Goal: Check status

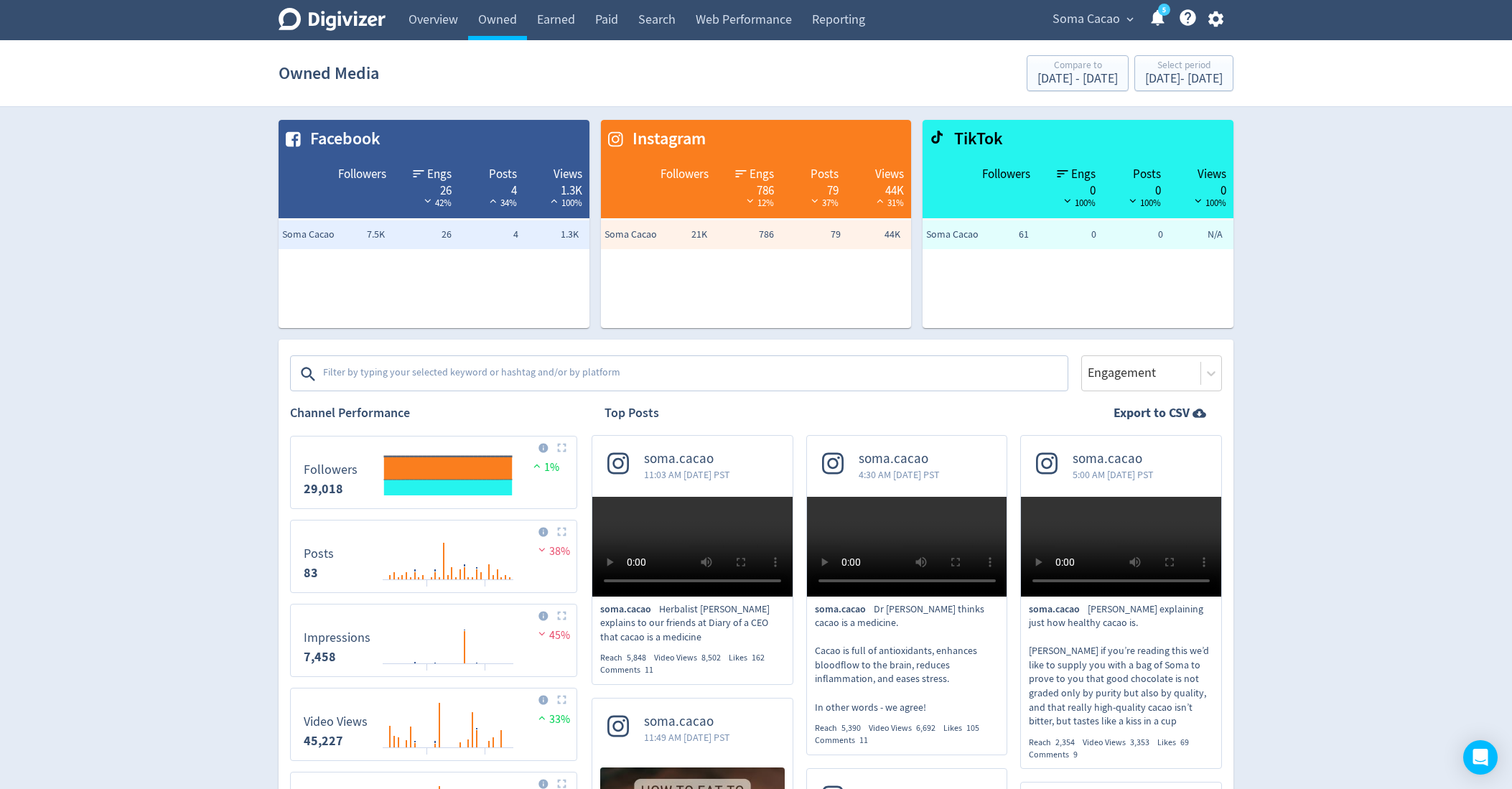
click at [1110, 27] on span "Soma Cacao" at bounding box center [1087, 19] width 68 height 23
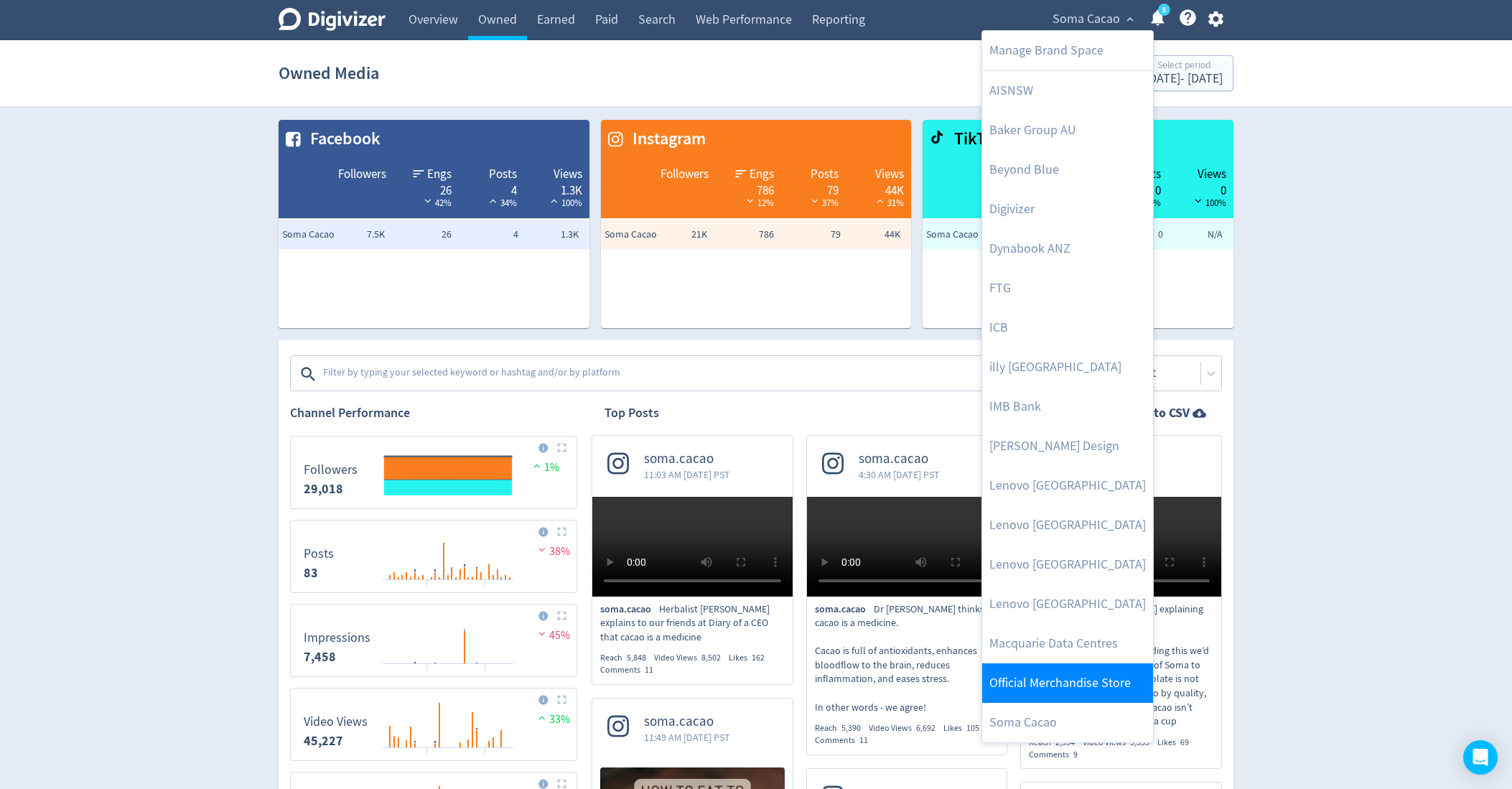
click at [1069, 681] on link "Official Merchandise Store" at bounding box center [1067, 682] width 171 height 39
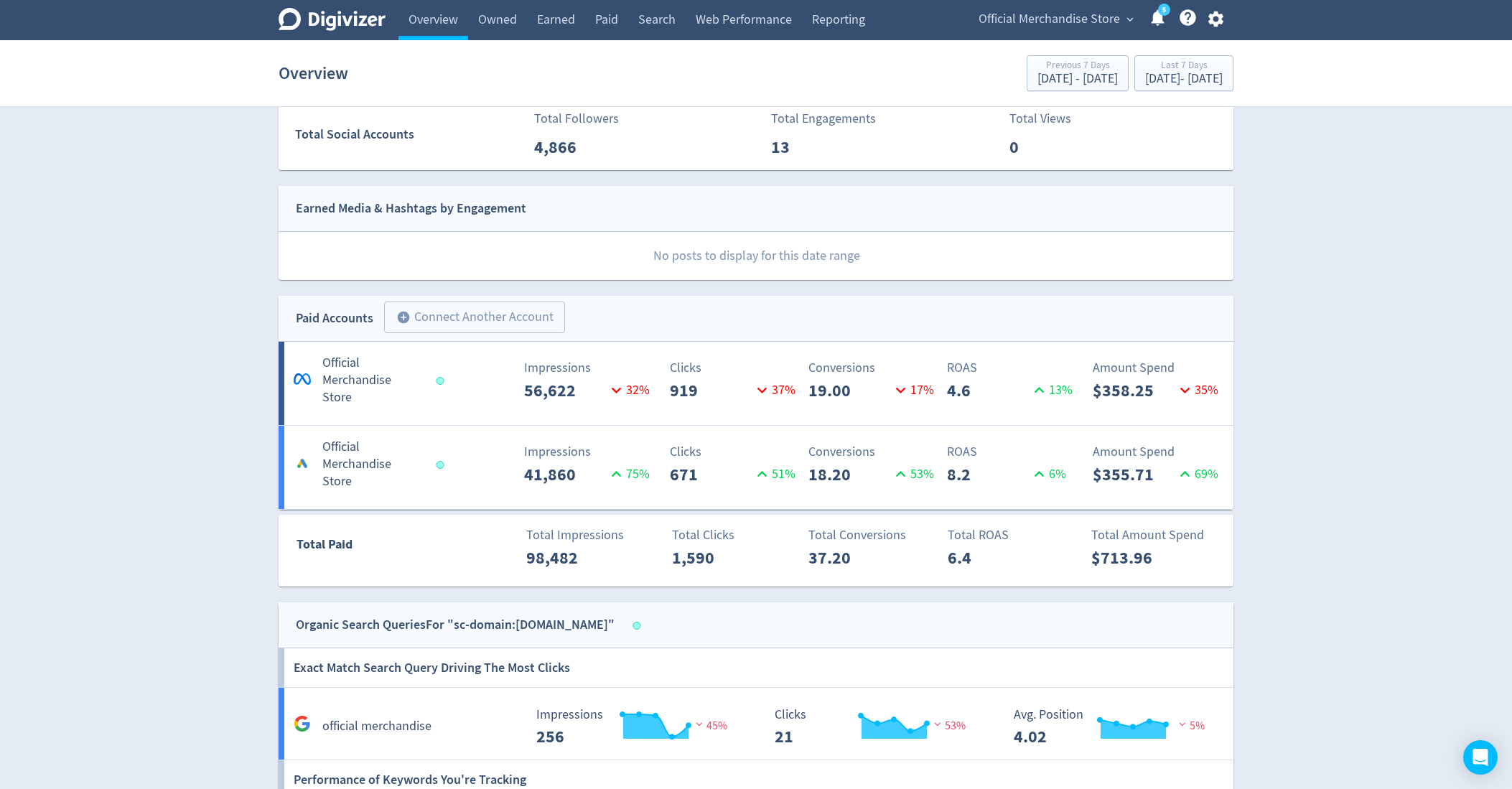
scroll to position [586, 0]
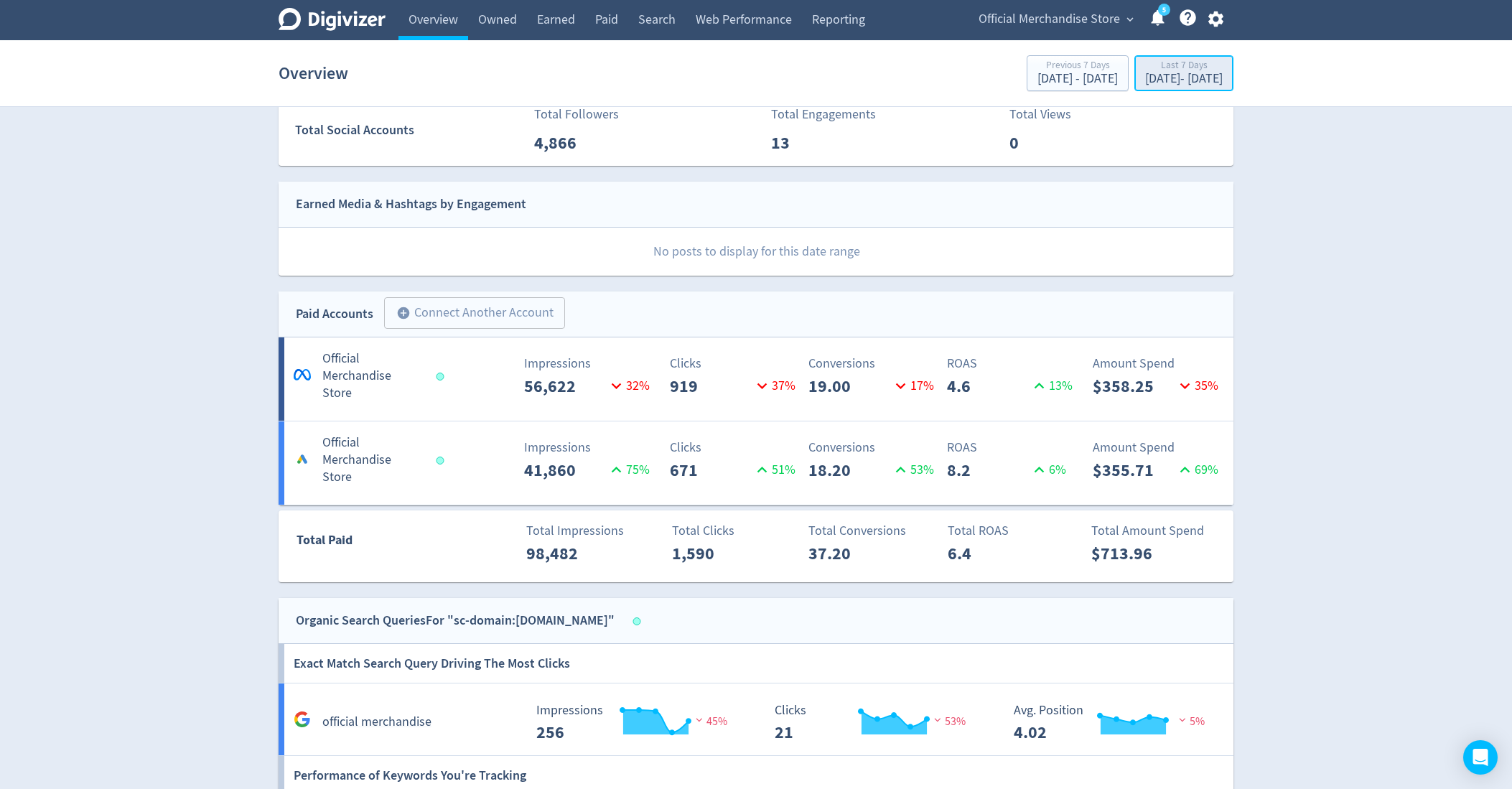
click at [1158, 80] on div "[DATE] - [DATE]" at bounding box center [1183, 79] width 77 height 13
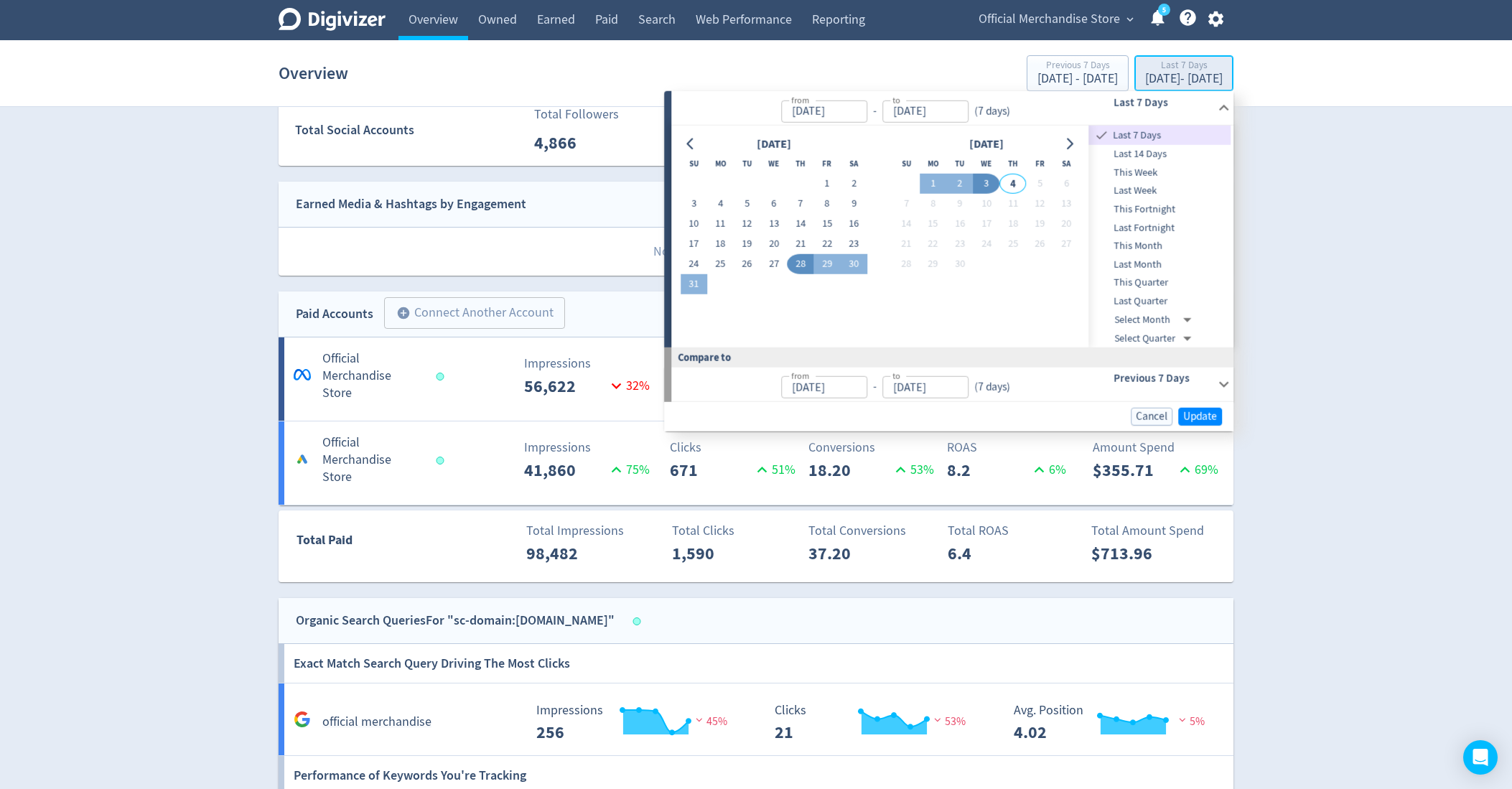
type input "[DATE]"
click at [924, 178] on button "1" at bounding box center [933, 183] width 27 height 20
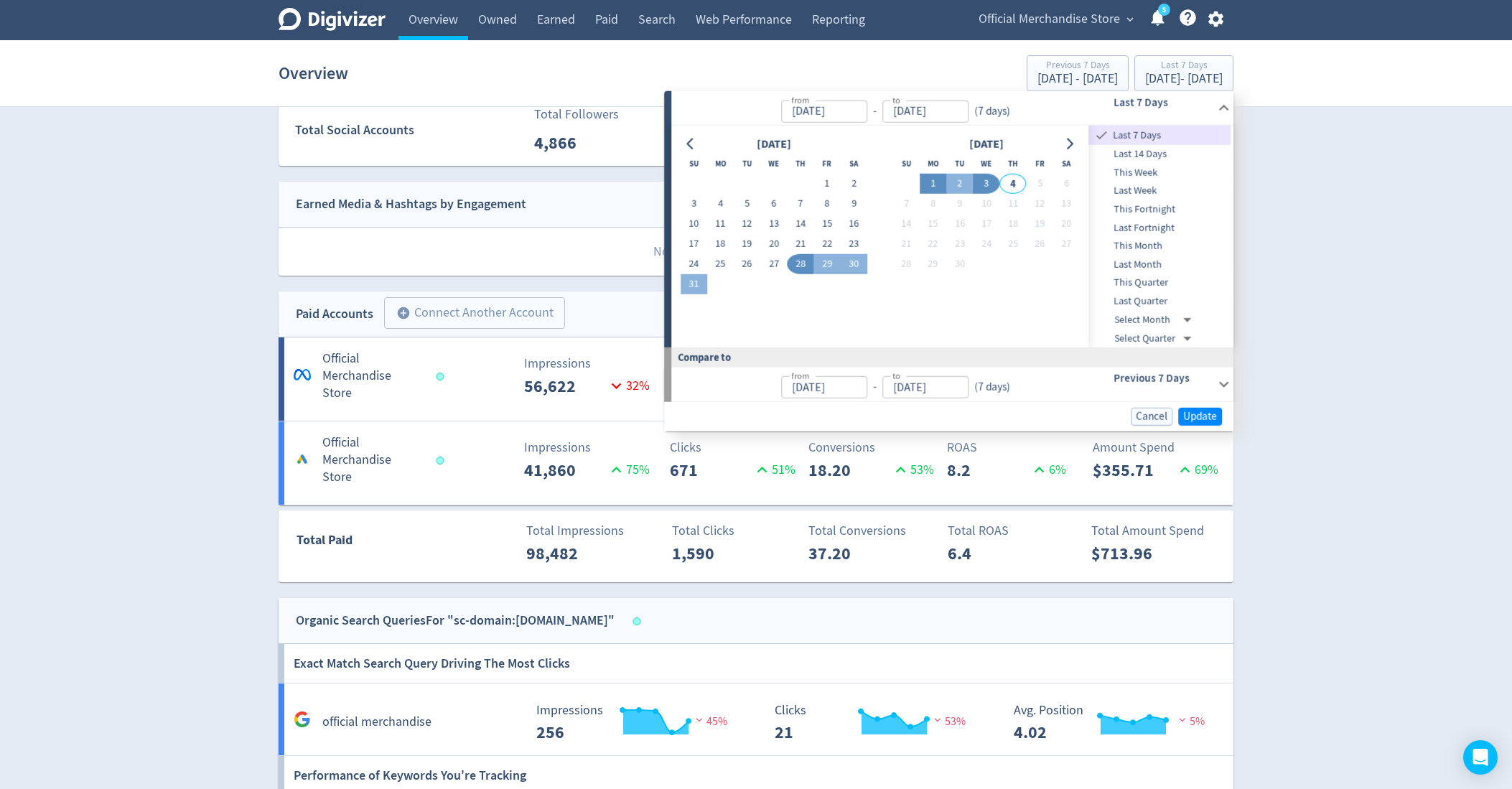
type input "[DATE]"
click at [982, 185] on button "3" at bounding box center [986, 183] width 27 height 20
type input "[DATE]"
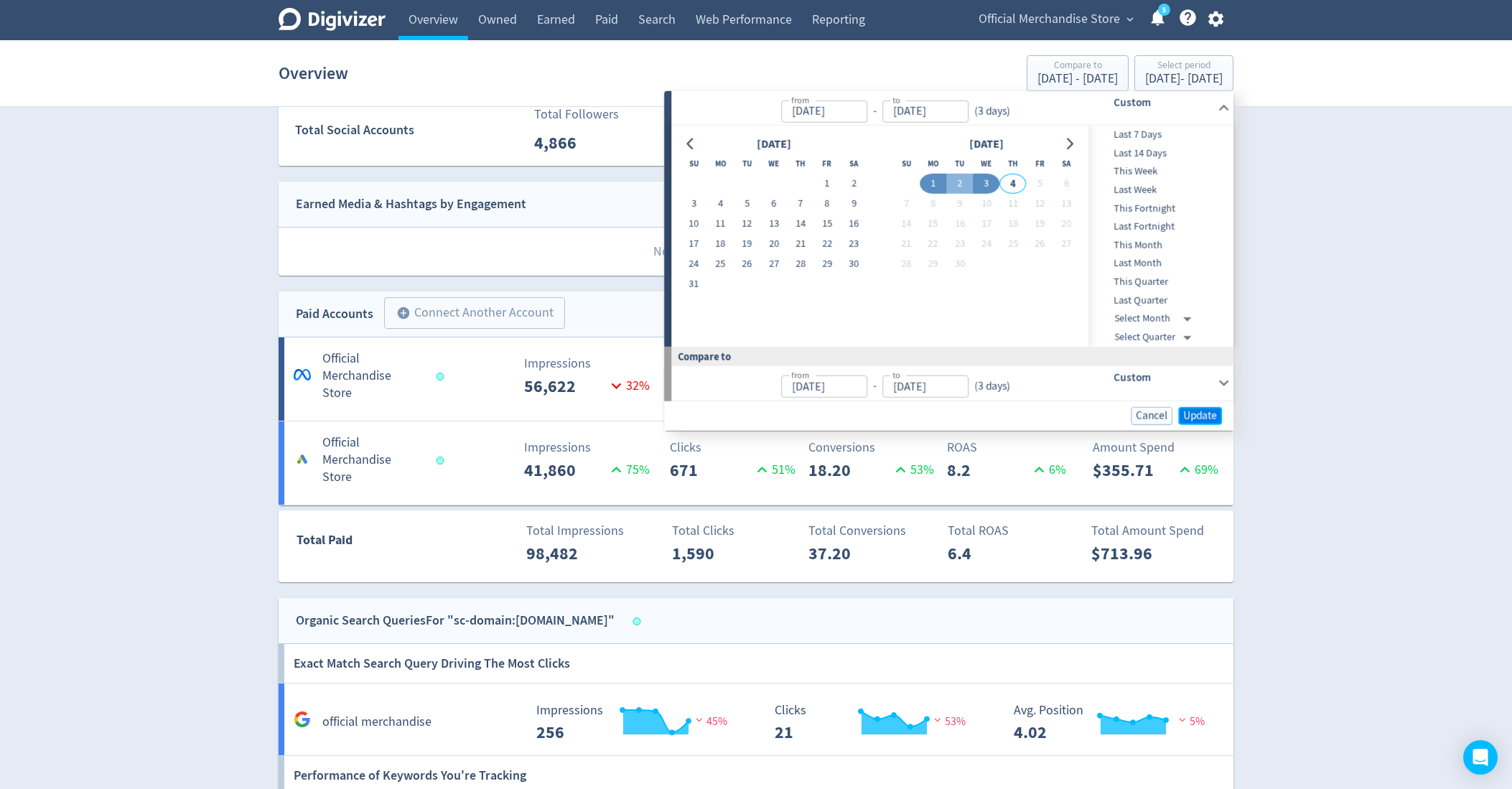
click at [1211, 416] on span "Update" at bounding box center [1200, 415] width 34 height 10
